Goal: Submit feedback/report problem: Submit feedback/report problem

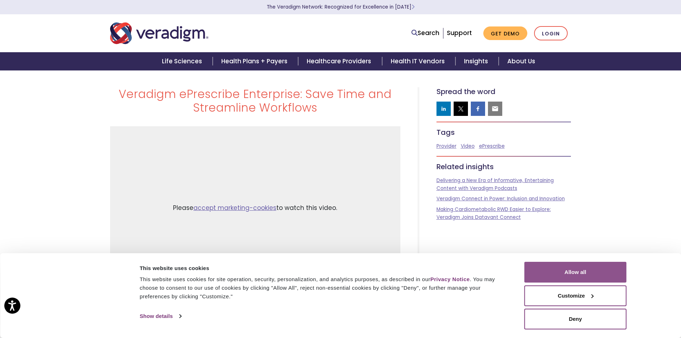
click at [599, 274] on button "Allow all" at bounding box center [575, 271] width 102 height 21
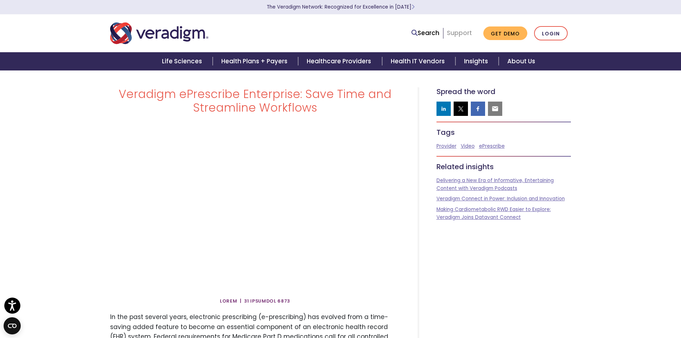
click at [461, 31] on link "Support" at bounding box center [459, 33] width 25 height 9
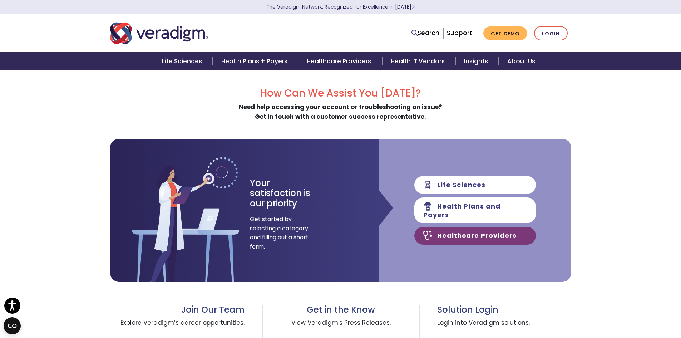
click at [523, 231] on link "Healthcare Providers" at bounding box center [474, 235] width 121 height 18
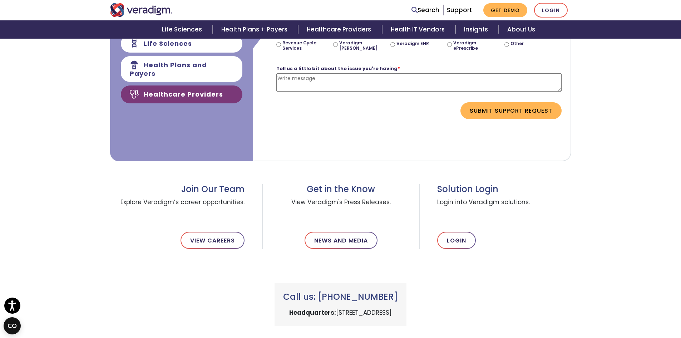
scroll to position [214, 0]
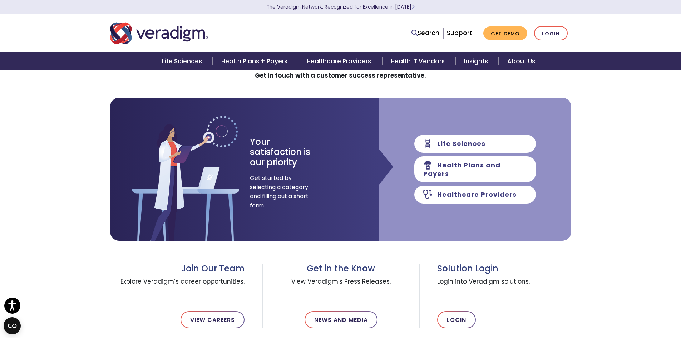
scroll to position [107, 0]
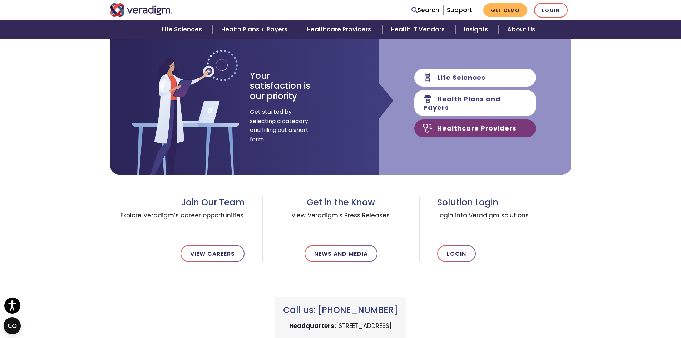
click at [474, 126] on link "Healthcare Providers" at bounding box center [474, 128] width 121 height 18
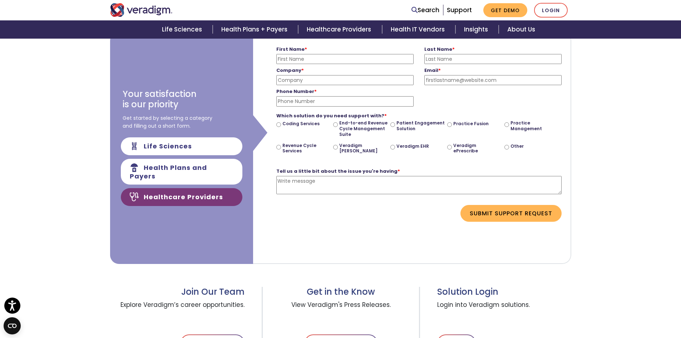
click at [474, 144] on label "Veradigm ePrescribe" at bounding box center [477, 148] width 48 height 11
click at [452, 145] on input "Veradigm ePrescribe" at bounding box center [449, 147] width 5 height 5
radio input "true"
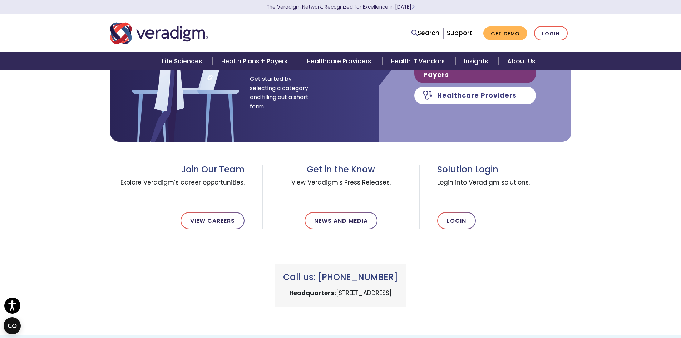
scroll to position [36, 0]
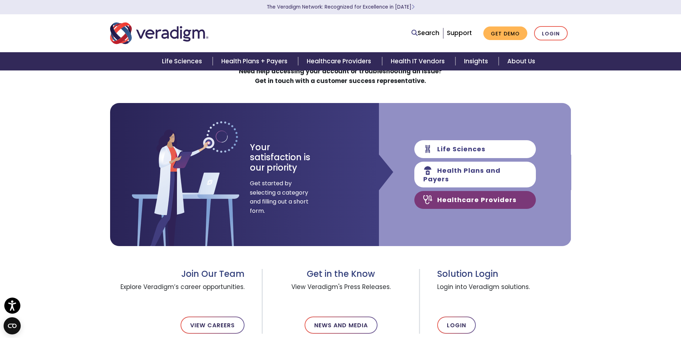
click at [480, 200] on link "Healthcare Providers" at bounding box center [474, 200] width 121 height 18
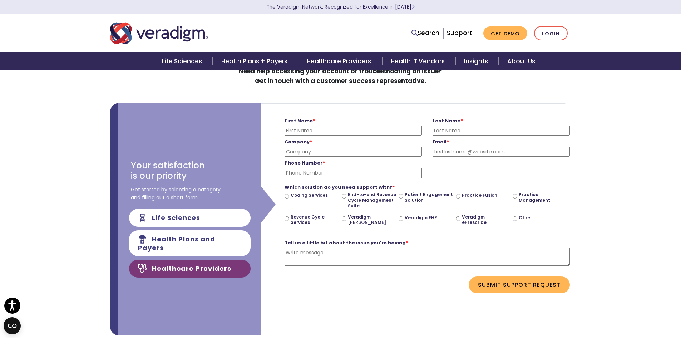
scroll to position [0, 269]
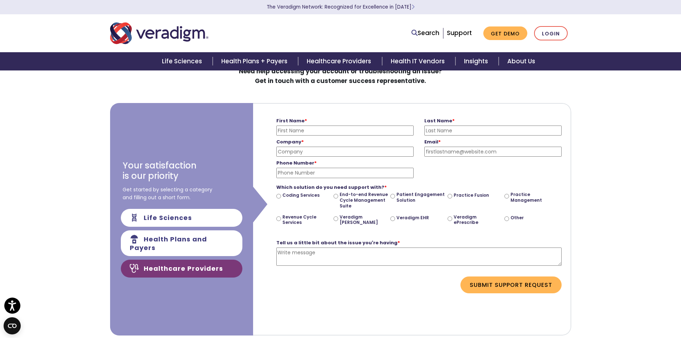
click at [332, 128] on input "First Name *" at bounding box center [344, 130] width 137 height 10
type input "Caitlin"
type input "[PERSON_NAME]"
type input "[PERSON_NAME] Dental Group Cypress"
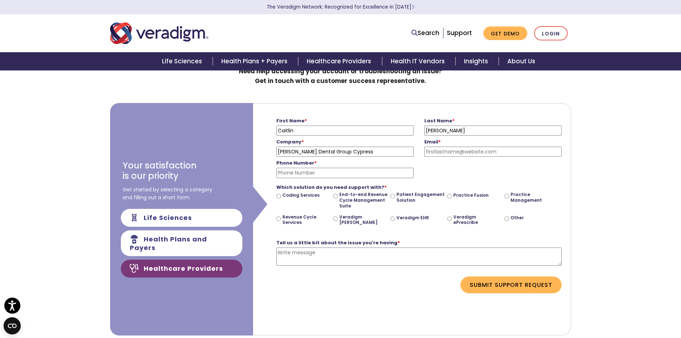
click at [447, 153] on input "Email *" at bounding box center [492, 151] width 137 height 10
type input "[EMAIL_ADDRESS][DOMAIN_NAME]"
click at [312, 170] on input "Phone Number *" at bounding box center [344, 173] width 137 height 10
type input "[PHONE_NUMBER]"
click at [450, 219] on input "Veradigm ePrescribe" at bounding box center [449, 218] width 5 height 5
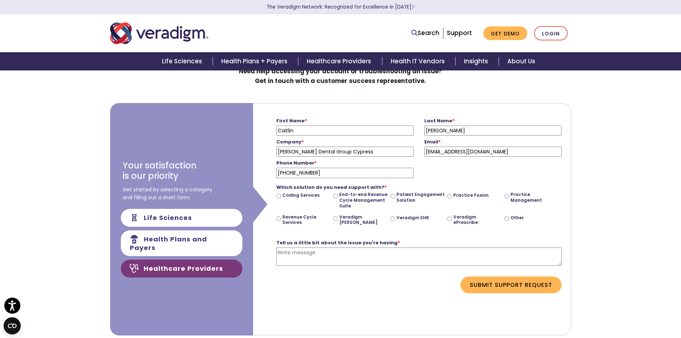
radio input "true"
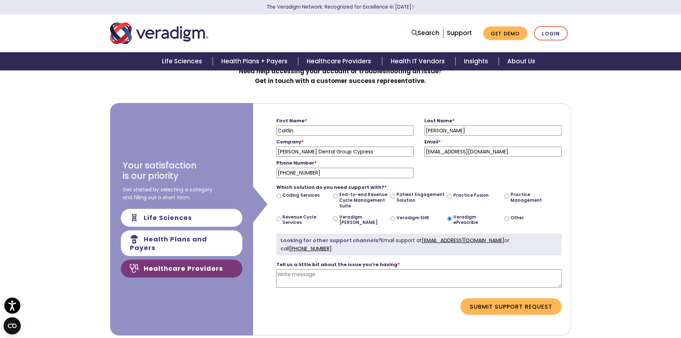
drag, startPoint x: 527, startPoint y: 240, endPoint x: 508, endPoint y: 263, distance: 30.2
click at [504, 264] on div "Tell us a little bit about the issue you're having * Please enter a message" at bounding box center [418, 276] width 285 height 43
click at [371, 277] on textarea "Tell us a little bit about the issue you're having *" at bounding box center [418, 278] width 285 height 18
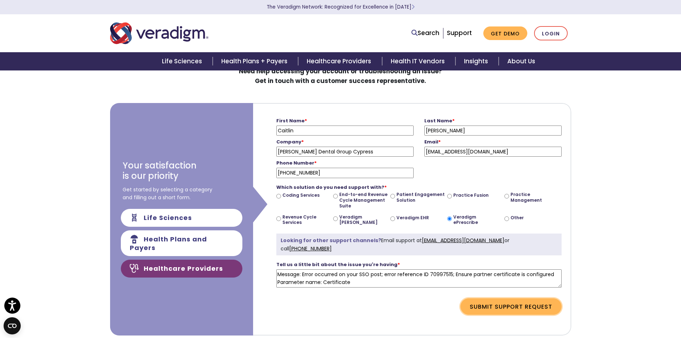
type textarea "Message: Error occurred on your SSO post; error reference ID 70997515; Ensure p…"
click at [515, 301] on button "Submit Support Request" at bounding box center [510, 306] width 101 height 16
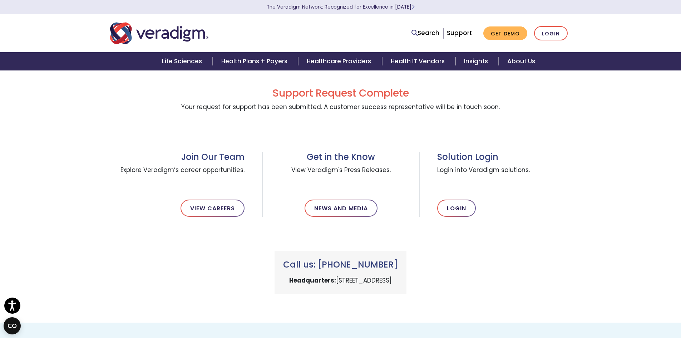
drag, startPoint x: 399, startPoint y: 265, endPoint x: 316, endPoint y: 264, distance: 83.2
click at [316, 264] on h3 "Call us: [PHONE_NUMBER]" at bounding box center [340, 264] width 115 height 10
click at [477, 263] on div "Call us: [PHONE_NUMBER] Headquarters: [STREET_ADDRESS]" at bounding box center [341, 264] width 472 height 60
